Goal: Task Accomplishment & Management: Use online tool/utility

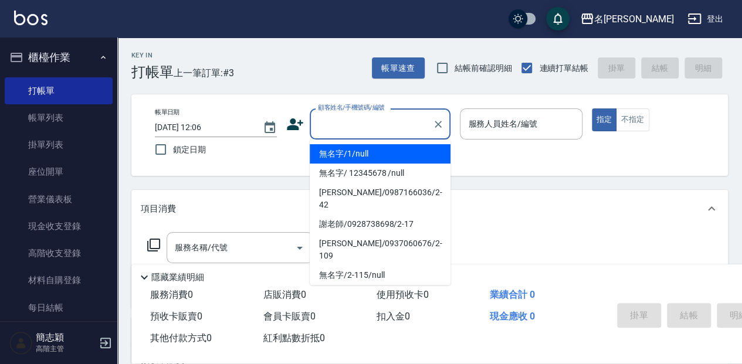
click at [349, 119] on input "顧客姓名/手機號碼/編號" at bounding box center [371, 124] width 113 height 21
click at [351, 151] on li "無名字/1/null" at bounding box center [380, 153] width 141 height 19
type input "無名字/1/null"
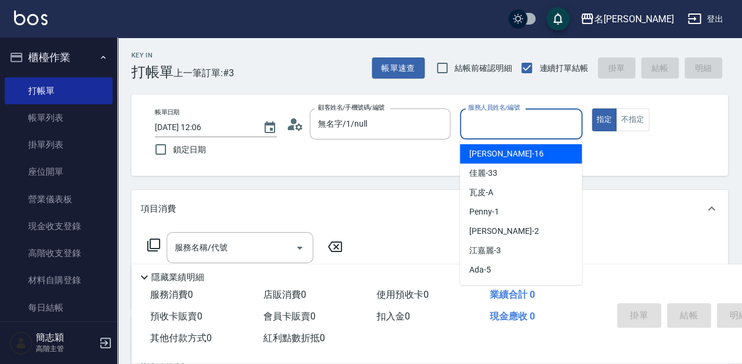
click at [482, 121] on input "服務人員姓名/編號" at bounding box center [520, 124] width 111 height 21
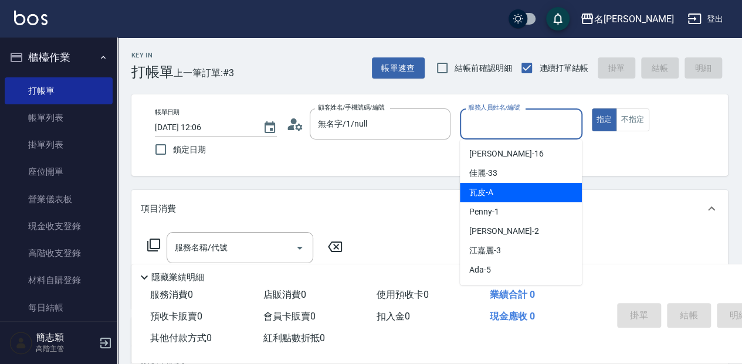
click at [513, 196] on div "瓦皮 -A" at bounding box center [521, 192] width 122 height 19
type input "瓦皮-A"
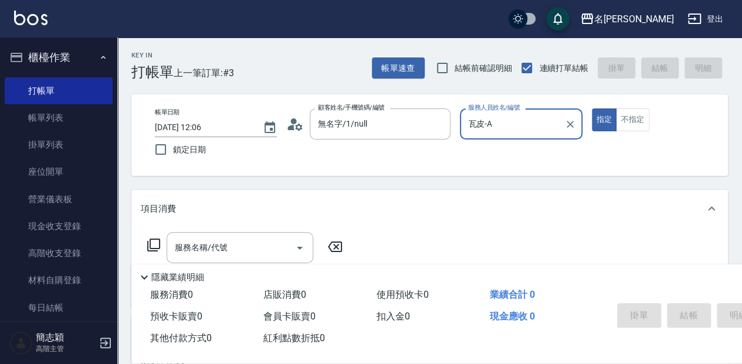
click at [163, 272] on p "隱藏業績明細" at bounding box center [177, 278] width 53 height 12
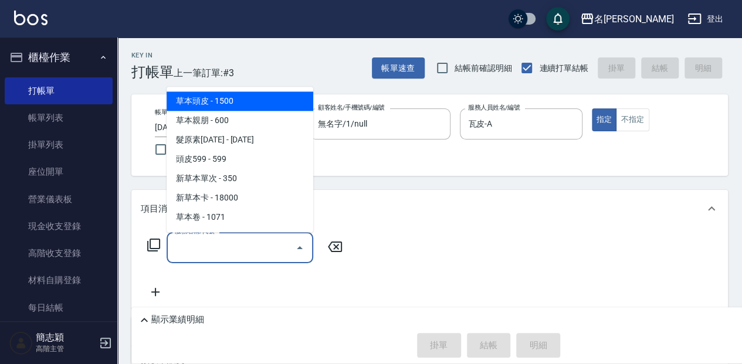
click at [180, 246] on input "服務名稱/代號" at bounding box center [231, 248] width 119 height 21
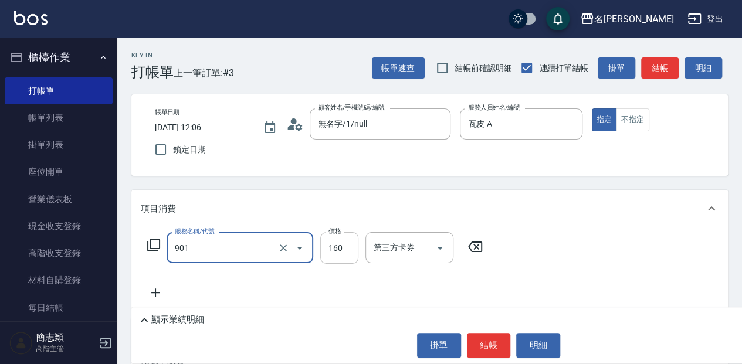
type input "修手(901)"
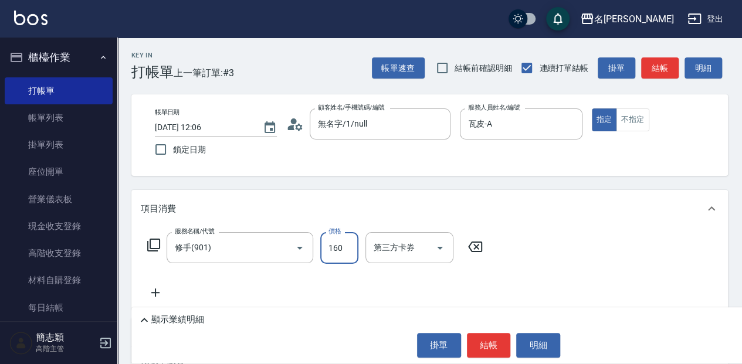
click at [333, 249] on input "160" at bounding box center [339, 248] width 38 height 32
type input "1500"
click at [480, 342] on button "結帳" at bounding box center [489, 345] width 44 height 25
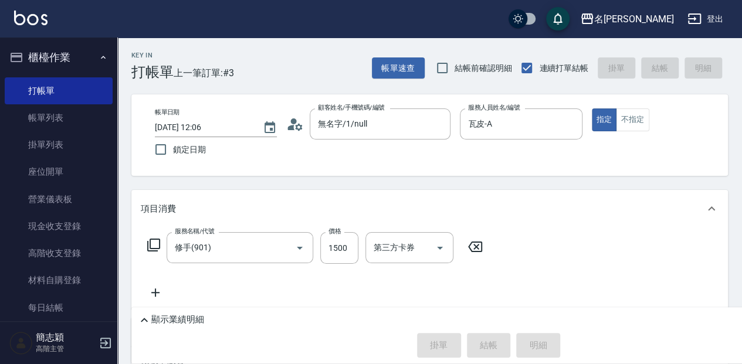
type input "[DATE] 12:58"
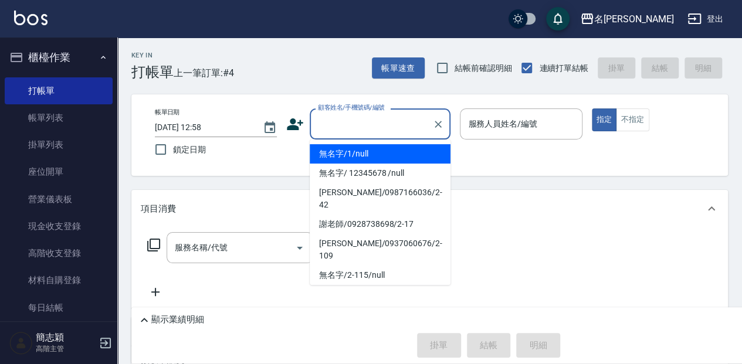
click at [385, 126] on input "顧客姓名/手機號碼/編號" at bounding box center [371, 124] width 113 height 21
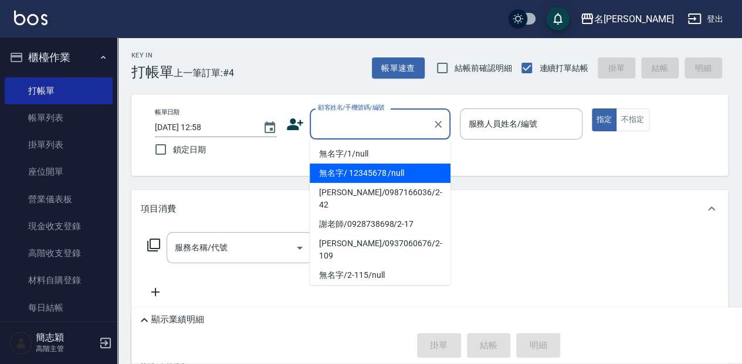
click at [403, 172] on li "無名字/ 12345678 /null" at bounding box center [380, 173] width 141 height 19
type input "無名字/ 12345678 /null"
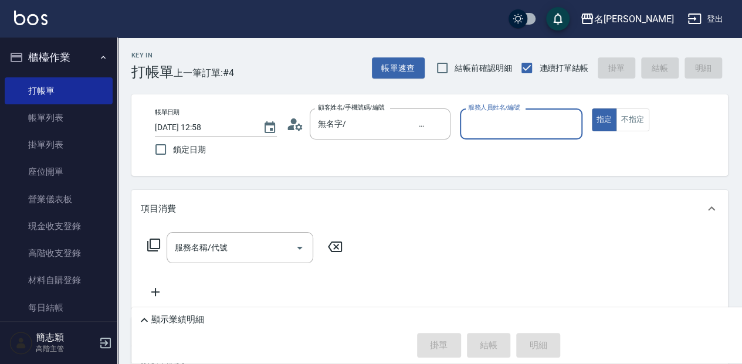
click at [499, 123] on input "服務人員姓名/編號" at bounding box center [520, 124] width 111 height 21
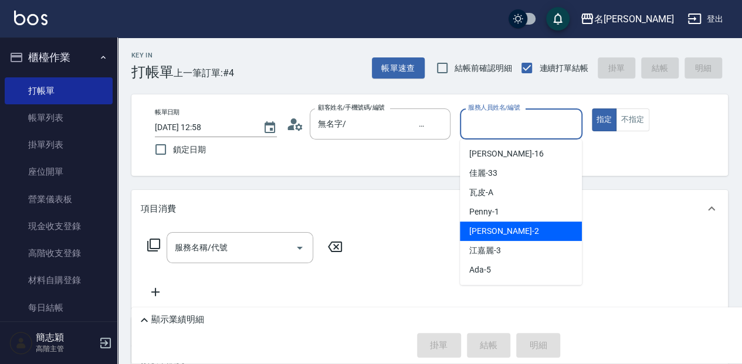
drag, startPoint x: 510, startPoint y: 230, endPoint x: 475, endPoint y: 215, distance: 38.4
click at [508, 228] on div "[PERSON_NAME] -2" at bounding box center [521, 231] width 122 height 19
type input "[PERSON_NAME]-2"
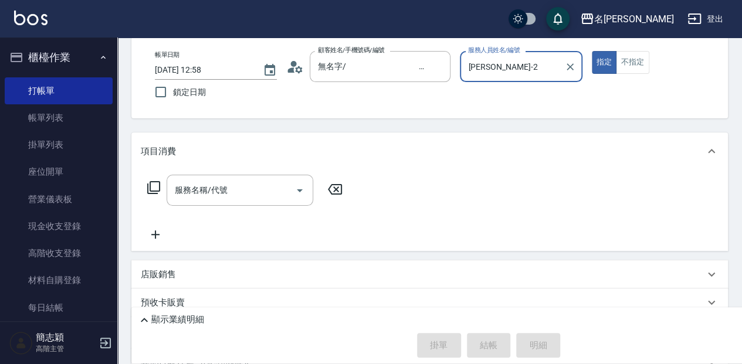
scroll to position [78, 0]
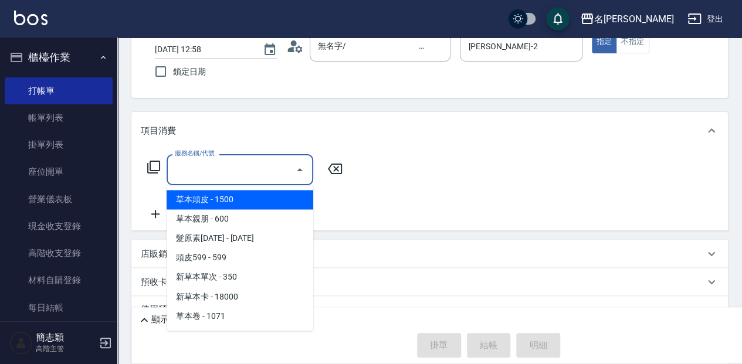
click at [247, 165] on input "服務名稱/代號" at bounding box center [231, 170] width 119 height 21
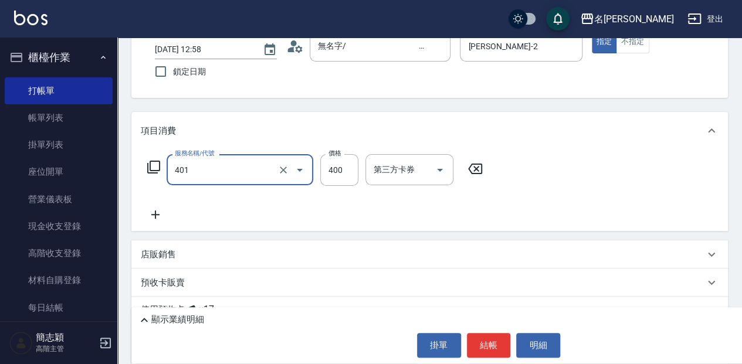
type input "剪髮(400)(401)"
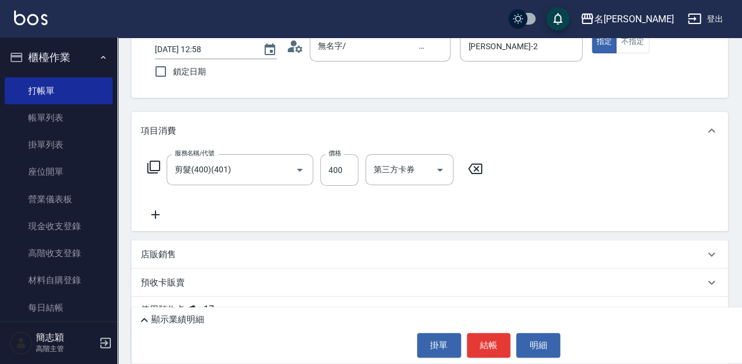
click at [156, 219] on icon at bounding box center [155, 215] width 29 height 14
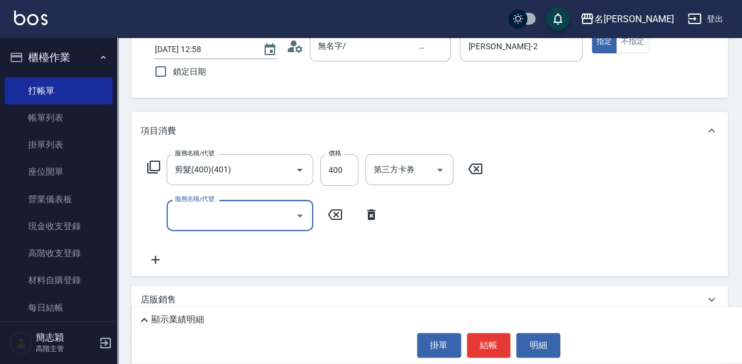
click at [241, 216] on input "服務名稱/代號" at bounding box center [231, 215] width 119 height 21
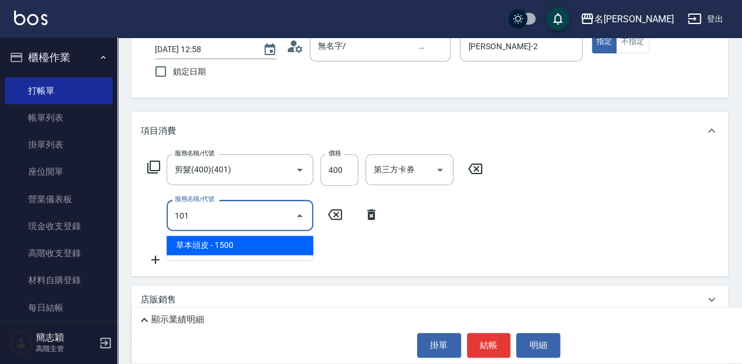
click at [288, 248] on span "草本頭皮 - 1500" at bounding box center [240, 245] width 147 height 19
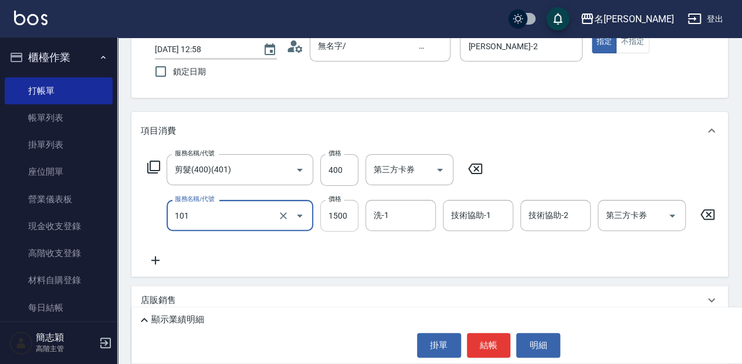
type input "草本頭皮(101)"
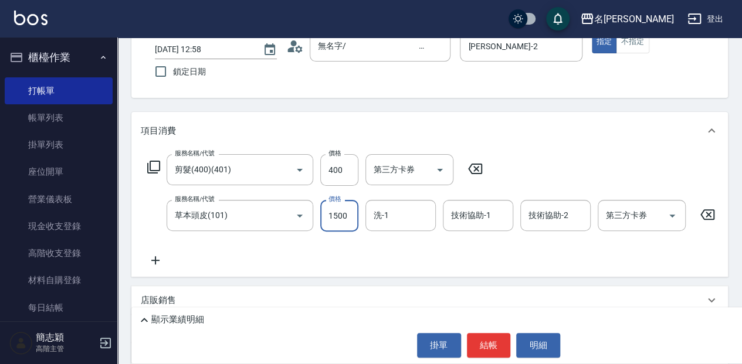
click at [342, 217] on input "1500" at bounding box center [339, 216] width 38 height 32
type input "2000"
click at [420, 208] on input "洗-1" at bounding box center [401, 215] width 60 height 21
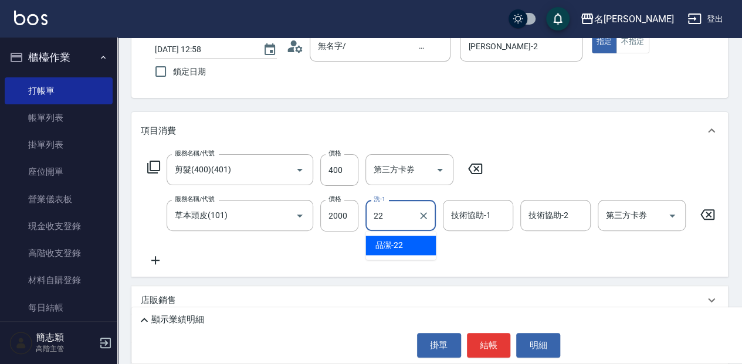
click at [407, 248] on div "品潔 -22" at bounding box center [401, 245] width 70 height 19
type input "品潔-22"
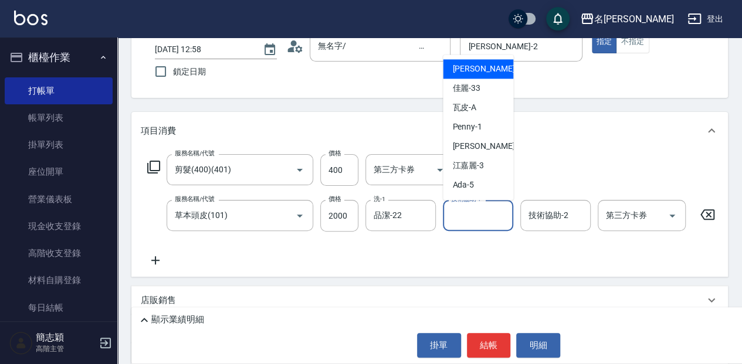
click at [477, 217] on input "技術協助-1" at bounding box center [478, 215] width 60 height 21
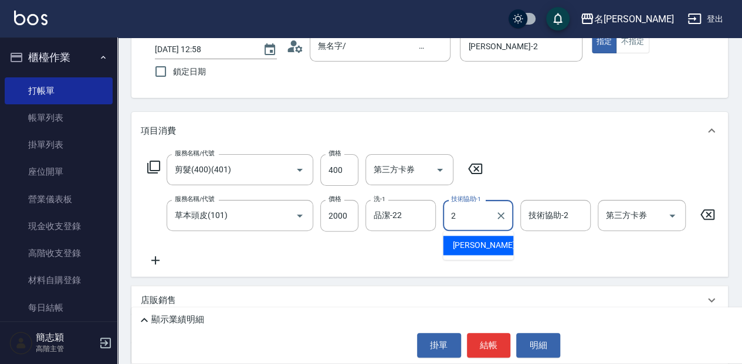
click at [495, 242] on div "[PERSON_NAME] -2" at bounding box center [478, 245] width 70 height 19
type input "[PERSON_NAME]-2"
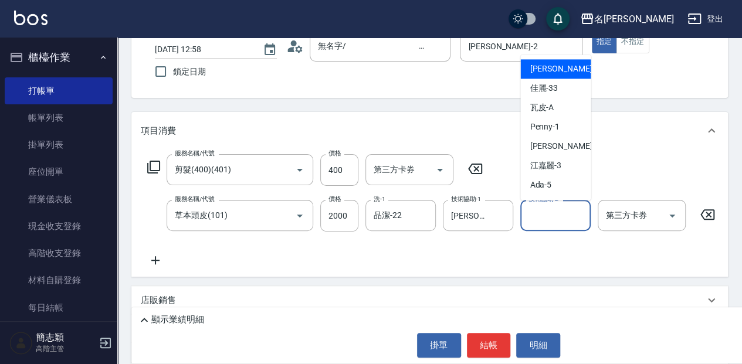
click at [556, 217] on input "技術協助-2" at bounding box center [556, 215] width 60 height 21
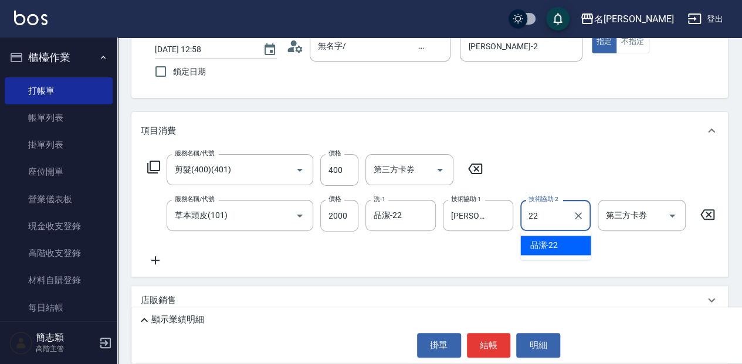
click at [555, 246] on span "品潔 -22" at bounding box center [544, 245] width 28 height 12
type input "品潔-22"
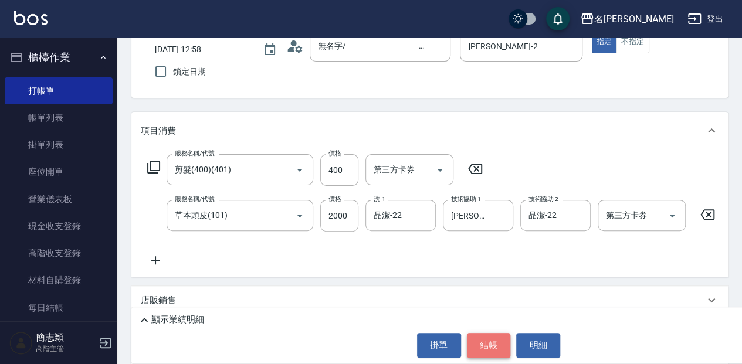
click at [494, 344] on button "結帳" at bounding box center [489, 345] width 44 height 25
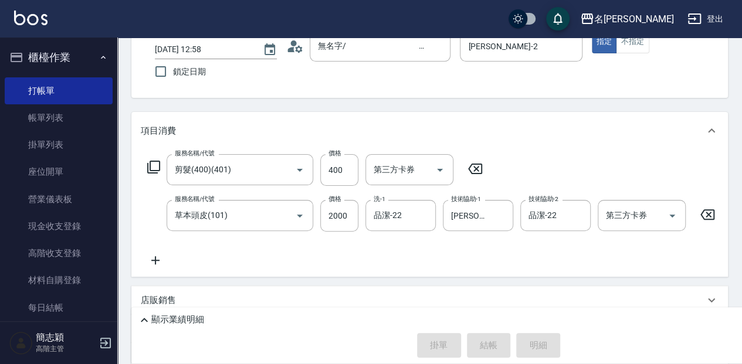
type input "[DATE] 13:33"
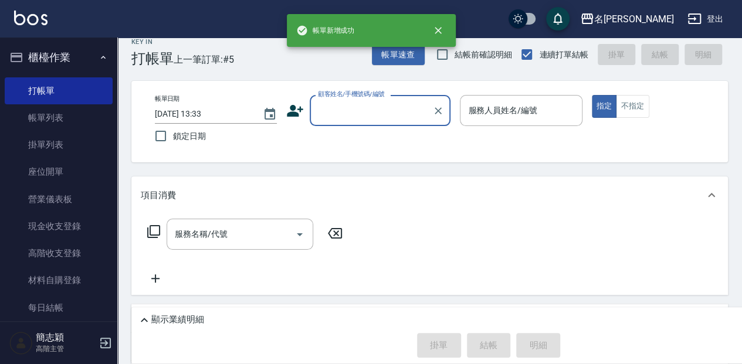
scroll to position [0, 0]
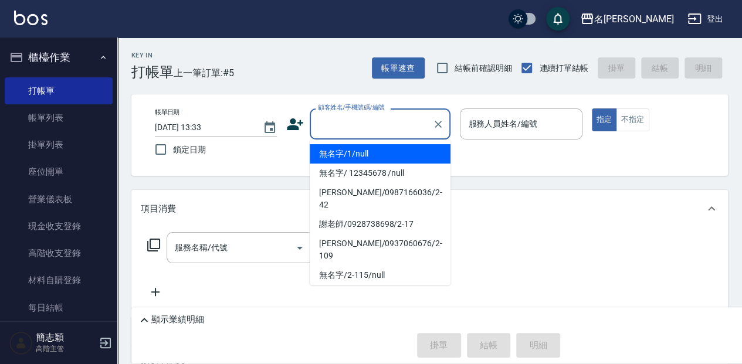
click at [381, 120] on input "顧客姓名/手機號碼/編號" at bounding box center [371, 124] width 113 height 21
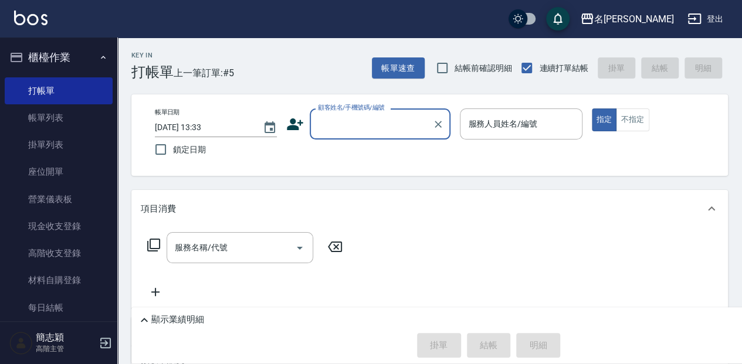
click at [364, 121] on input "顧客姓名/手機號碼/編號" at bounding box center [371, 124] width 113 height 21
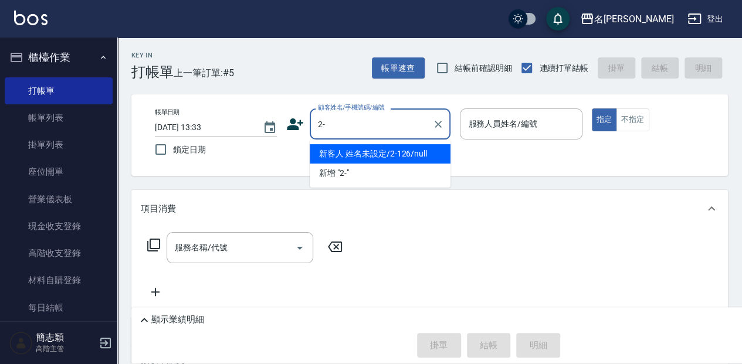
type input "2"
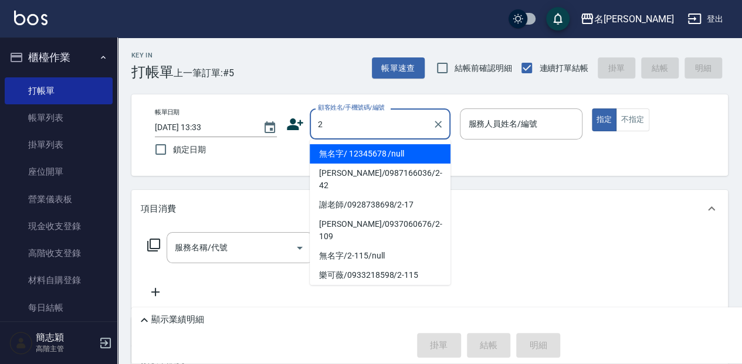
click at [327, 122] on input "2" at bounding box center [371, 124] width 113 height 21
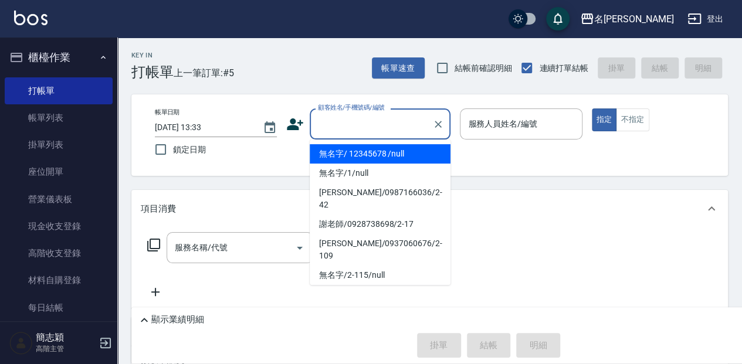
click at [376, 156] on li "無名字/ 12345678 /null" at bounding box center [380, 153] width 141 height 19
type input "無名字/ 12345678 /null"
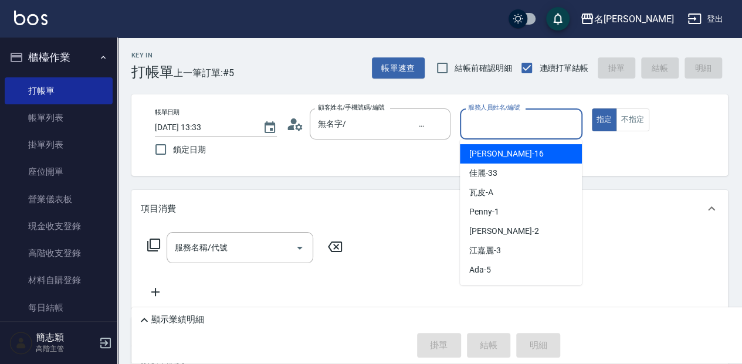
click at [508, 123] on input "服務人員姓名/編號" at bounding box center [520, 124] width 111 height 21
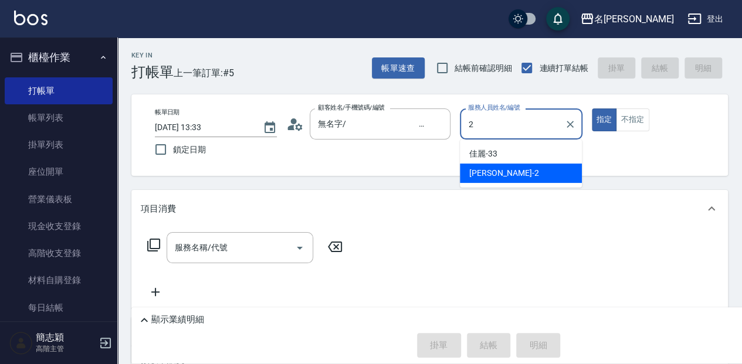
click at [524, 170] on div "[PERSON_NAME] -2" at bounding box center [521, 173] width 122 height 19
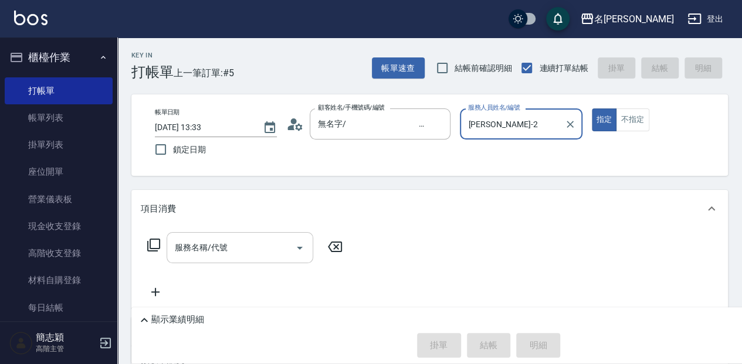
type input "[PERSON_NAME]-2"
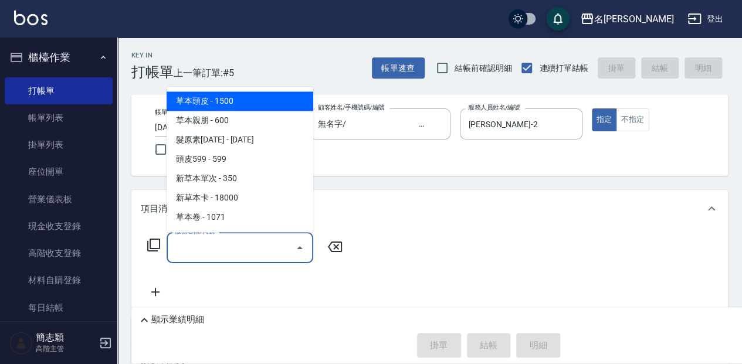
click at [233, 246] on input "服務名稱/代號" at bounding box center [231, 248] width 119 height 21
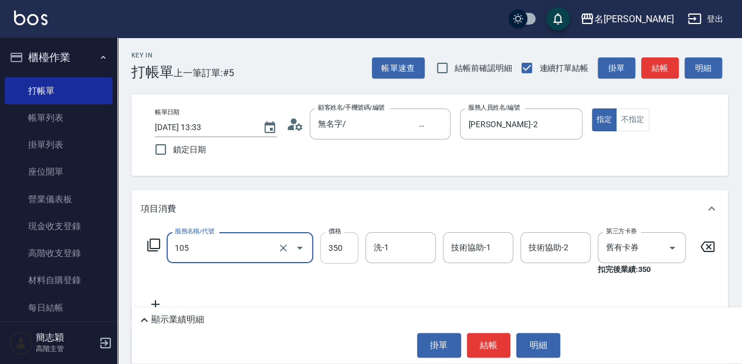
type input "新草本單次(105)"
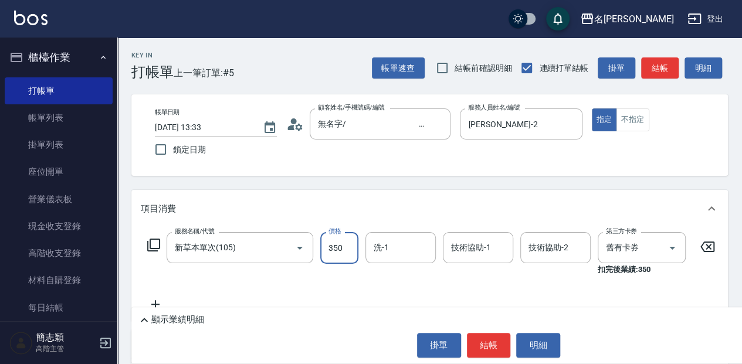
click at [336, 246] on input "350" at bounding box center [339, 248] width 38 height 32
type input "525"
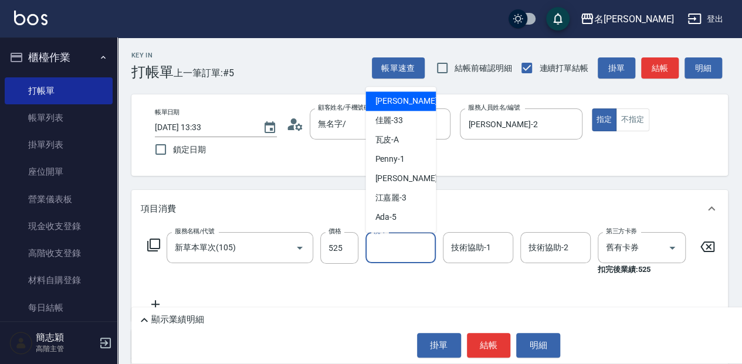
click at [400, 244] on input "洗-1" at bounding box center [401, 248] width 60 height 21
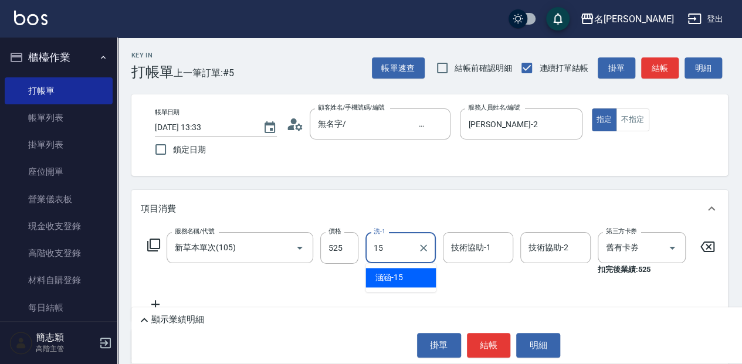
click at [392, 278] on span "涵涵 -15" at bounding box center [389, 278] width 28 height 12
type input "涵涵-15"
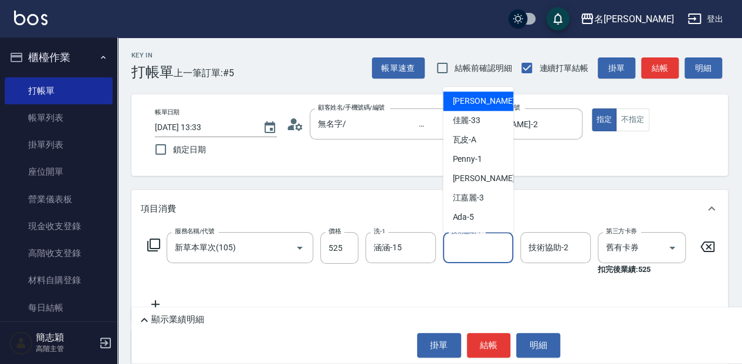
click at [474, 251] on input "技術協助-1" at bounding box center [478, 248] width 60 height 21
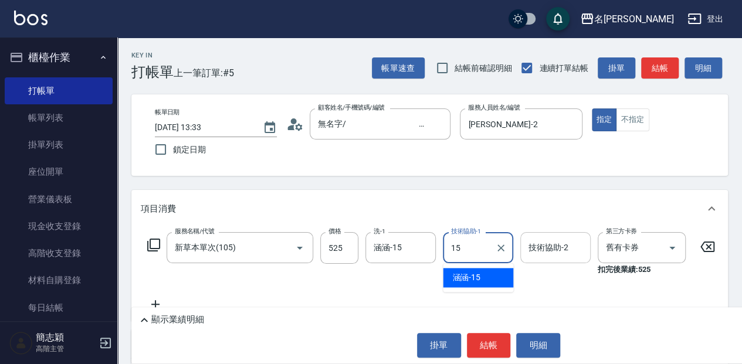
drag, startPoint x: 482, startPoint y: 280, endPoint x: 562, endPoint y: 255, distance: 83.3
click at [483, 279] on div "涵涵 -15" at bounding box center [478, 277] width 70 height 19
type input "涵涵-15"
click at [548, 254] on input "技術協助-2" at bounding box center [556, 248] width 60 height 21
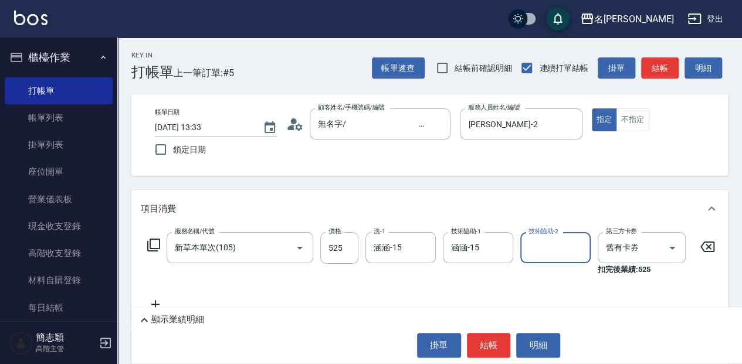
click at [549, 252] on input "技術協助-2" at bounding box center [556, 248] width 60 height 21
click at [560, 278] on div "涵涵 -15" at bounding box center [556, 277] width 70 height 19
type input "涵涵-15"
click at [488, 345] on button "結帳" at bounding box center [489, 345] width 44 height 25
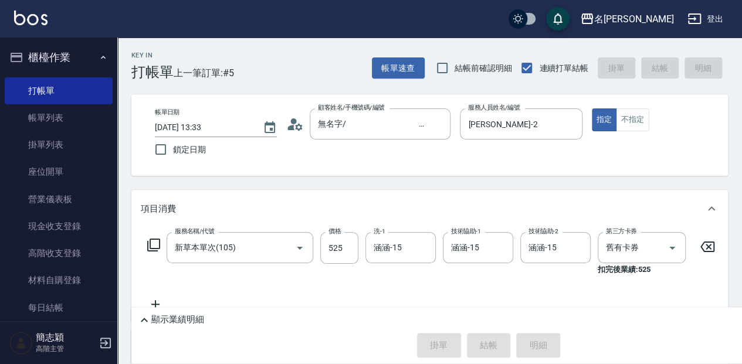
type input "[DATE] 13:34"
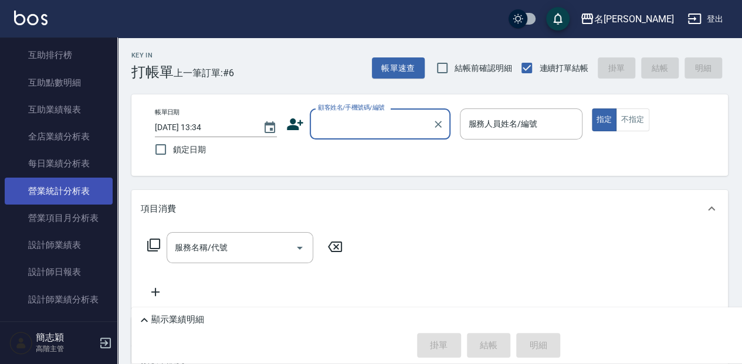
scroll to position [626, 0]
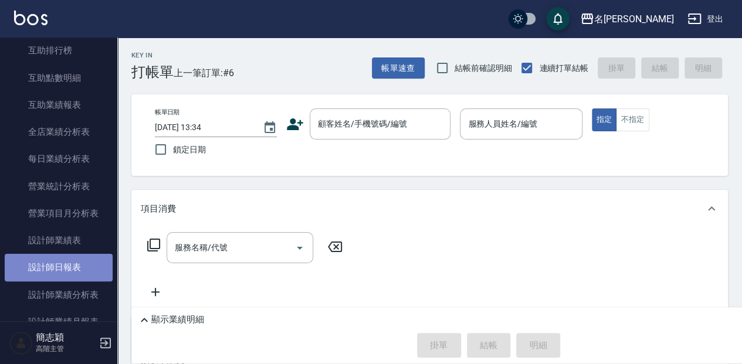
click at [90, 270] on link "設計師日報表" at bounding box center [59, 267] width 108 height 27
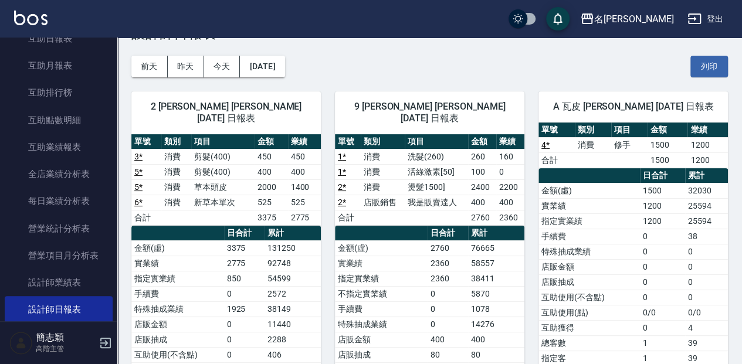
scroll to position [587, 0]
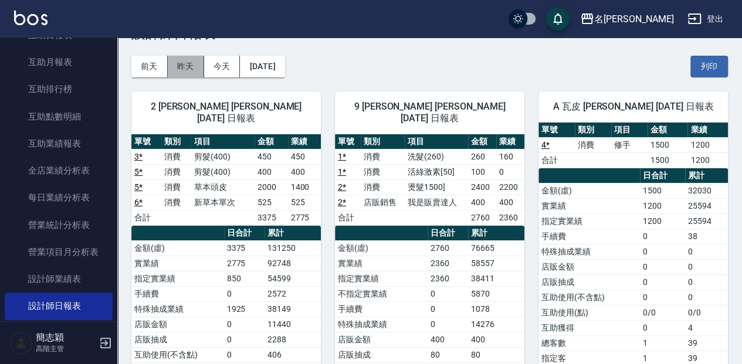
click at [191, 65] on button "昨天" at bounding box center [186, 67] width 36 height 22
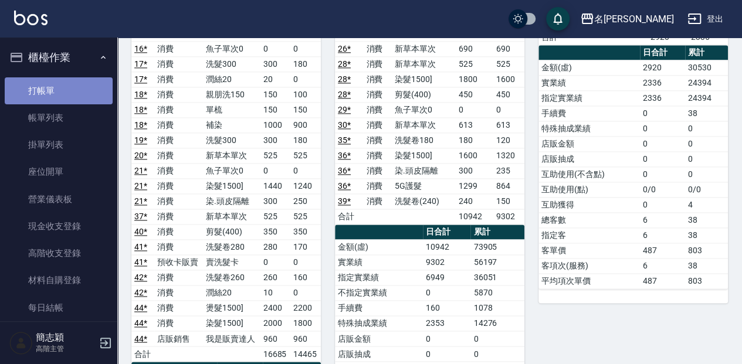
click at [86, 90] on link "打帳單" at bounding box center [59, 90] width 108 height 27
